Goal: Contribute content

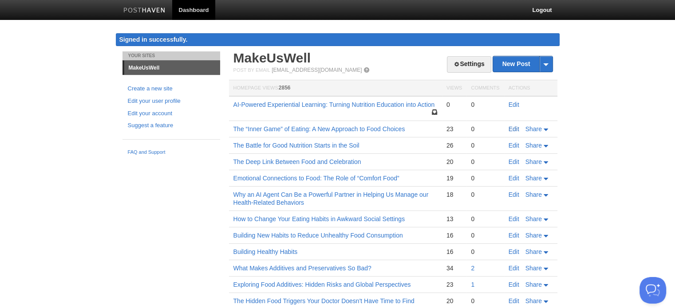
click at [515, 126] on link "Edit" at bounding box center [513, 129] width 11 height 7
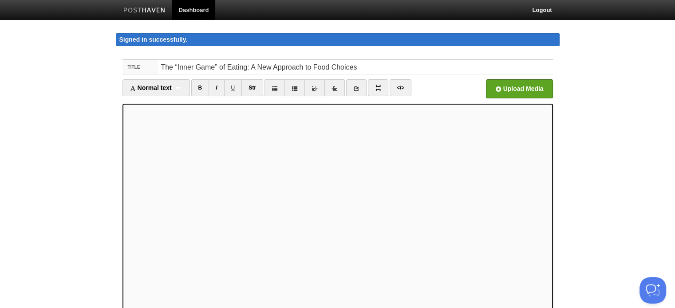
type textarea "<l0> Ip Dolorsi A. Consecte | AdipIsCing Elitseddoe,&temp;</i7><u><la></e><d>Ma…"
click at [398, 91] on link "</>" at bounding box center [401, 87] width 22 height 17
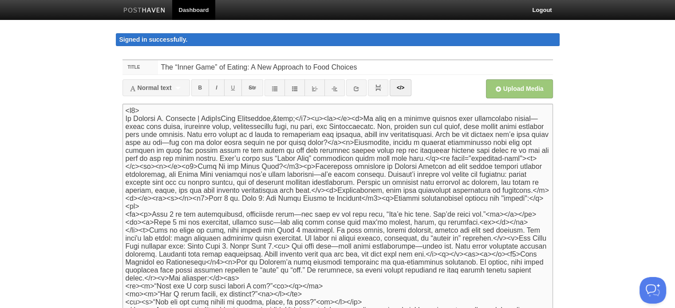
drag, startPoint x: 353, startPoint y: 119, endPoint x: 121, endPoint y: 110, distance: 232.2
click at [121, 110] on div "Title The “Inner Game” of Eating: A New Approach to Food Choices Normal text No…" at bounding box center [338, 224] width 444 height 347
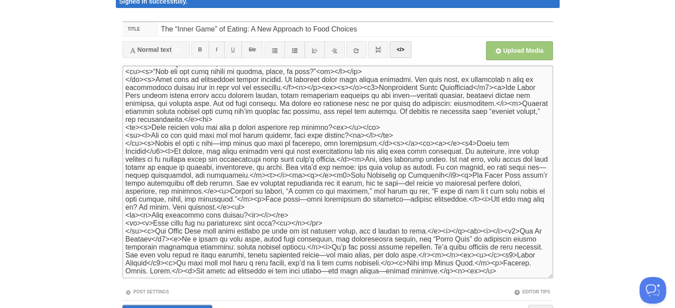
scroll to position [89, 0]
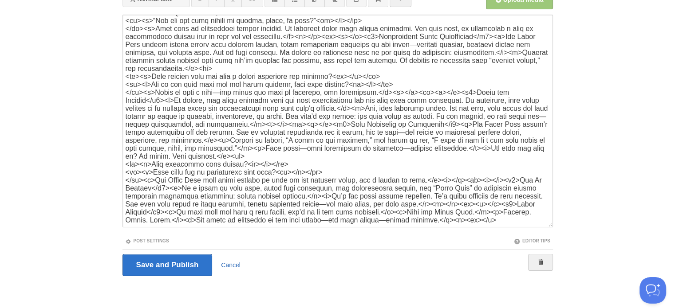
click at [230, 264] on link "Cancel" at bounding box center [231, 265] width 20 height 7
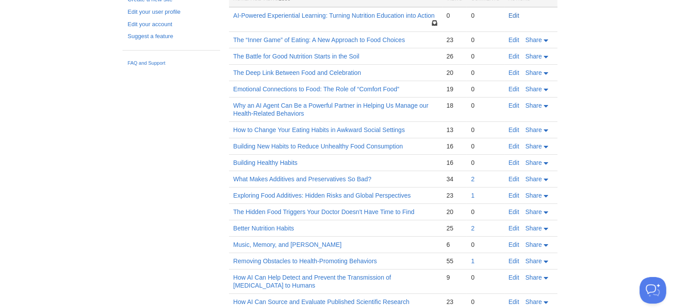
click at [514, 14] on link "Edit" at bounding box center [513, 15] width 11 height 7
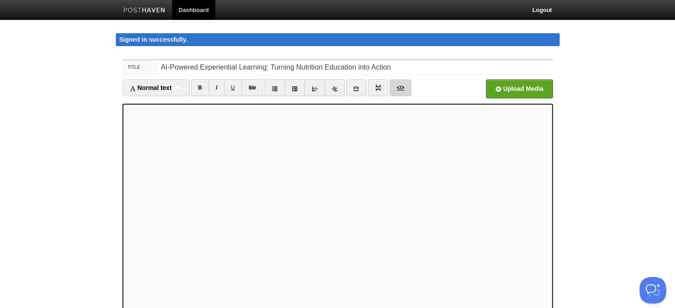
click at [401, 88] on link "</>" at bounding box center [401, 87] width 22 height 17
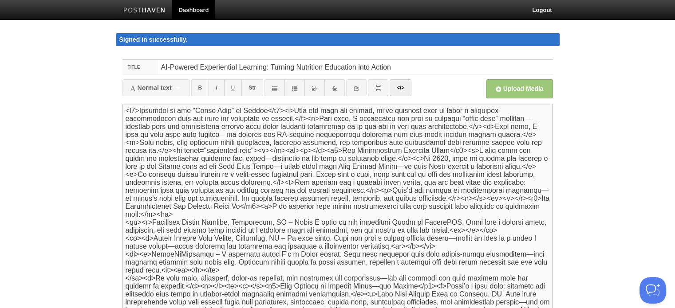
paste textarea "<h5> By [PERSON_NAME] | MakeUsWell Newsletter,&nbsp;</h5><p><br></p>"
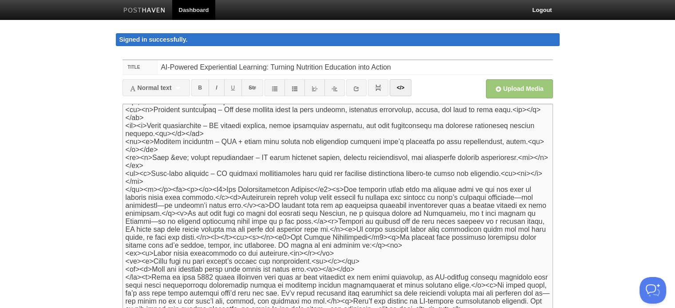
scroll to position [89, 0]
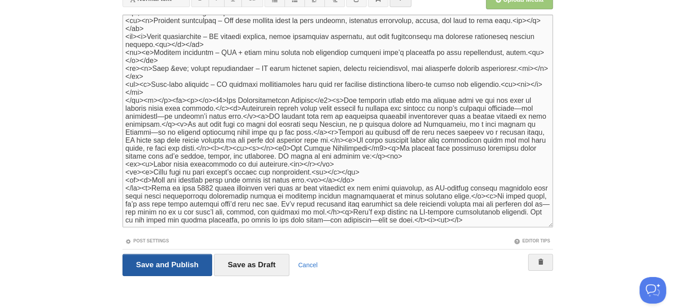
type textarea "<l7> Ip Dolorsi A. Consecte | AdipIsCing Elitseddoe,&temp;</i4><u><la></e><d5>M…"
click at [160, 268] on input "Save and Publish" at bounding box center [167, 265] width 90 height 22
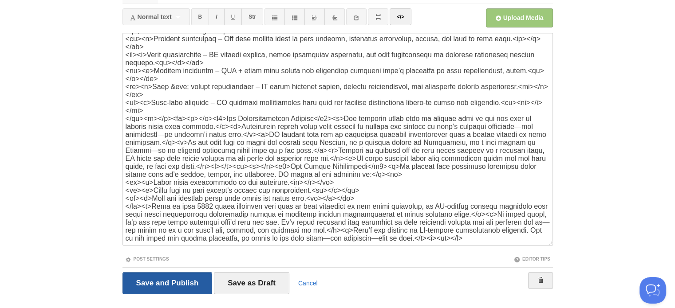
scroll to position [51, 0]
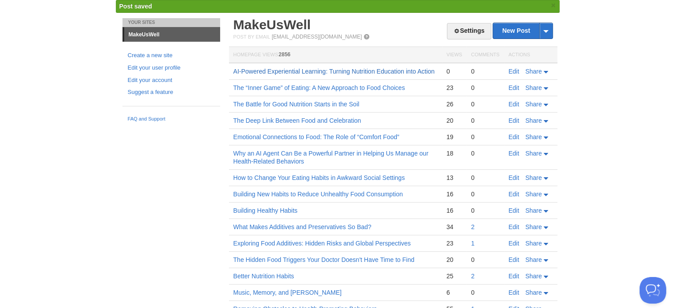
click at [352, 72] on link "AI-Powered Experiential Learning: Turning Nutrition Education into Action" at bounding box center [333, 71] width 201 height 7
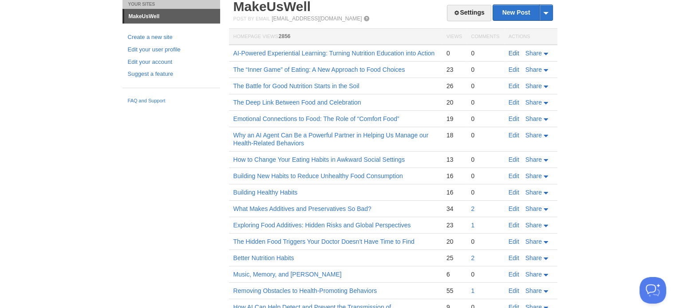
click at [513, 51] on link "Edit" at bounding box center [513, 53] width 11 height 7
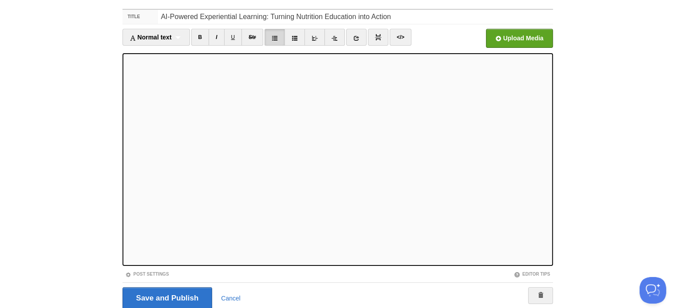
scroll to position [84, 0]
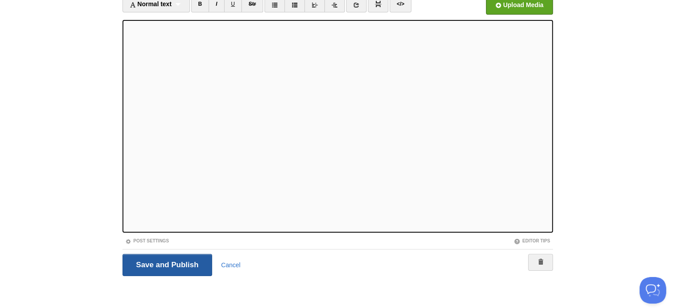
click at [197, 268] on input "Save and Publish" at bounding box center [167, 265] width 90 height 22
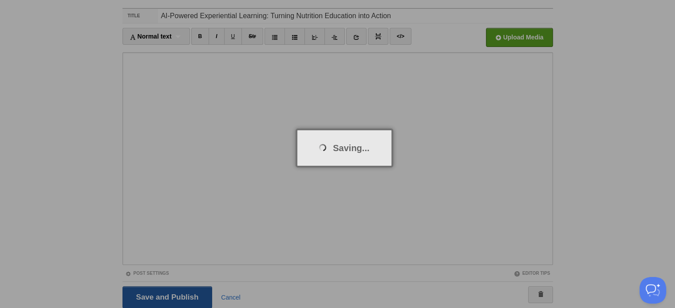
scroll to position [51, 0]
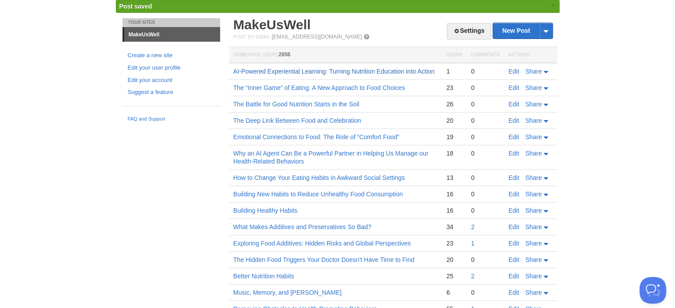
click at [277, 71] on link "AI-Powered Experiential Learning: Turning Nutrition Education into Action" at bounding box center [333, 71] width 201 height 7
